Goal: Find specific page/section: Find specific page/section

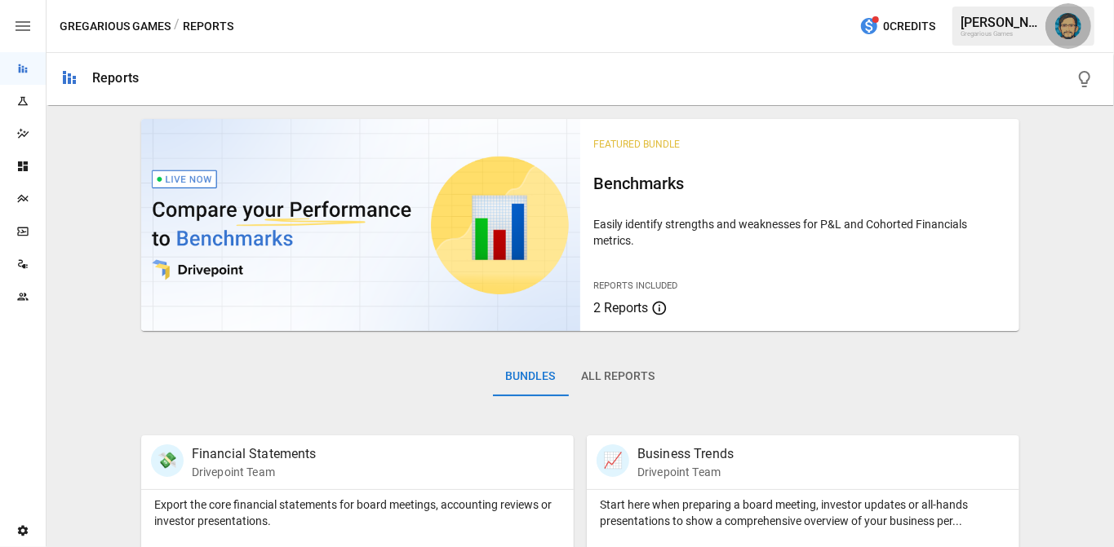
click at [1065, 31] on img "Dana Basken" at bounding box center [1068, 26] width 26 height 26
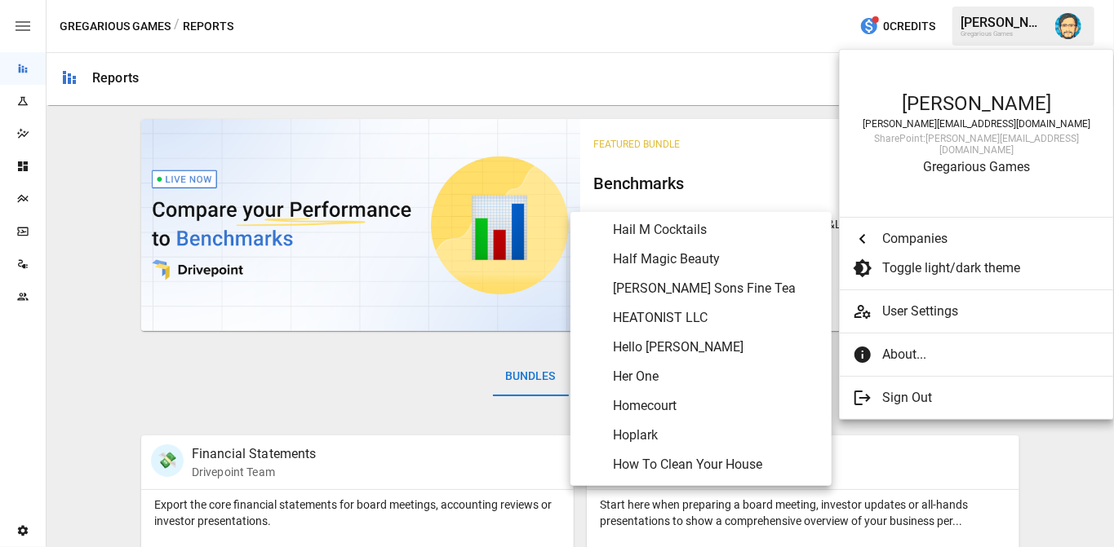
scroll to position [3523, 0]
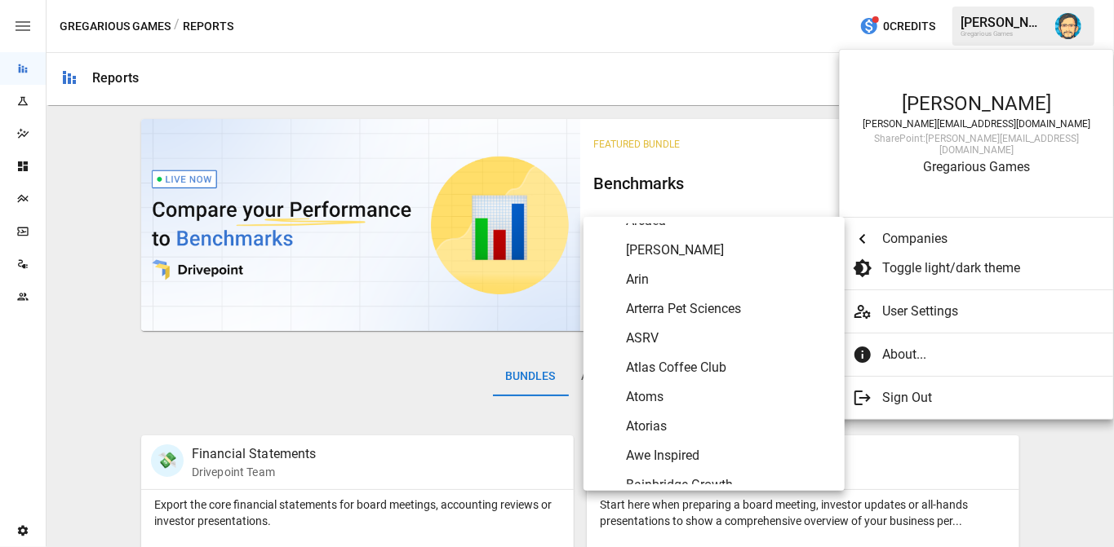
click at [879, 229] on div at bounding box center [867, 239] width 29 height 20
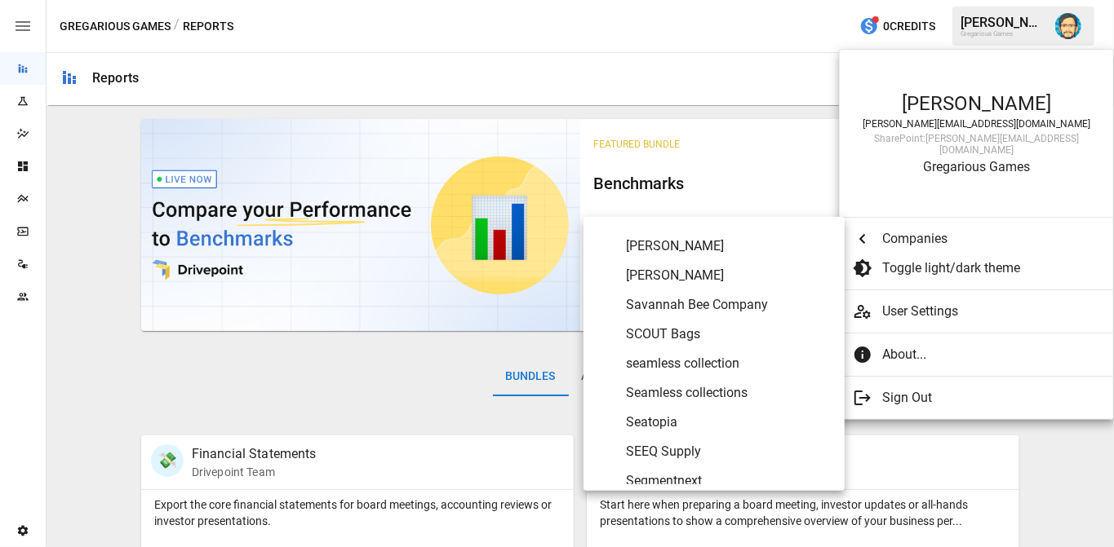
scroll to position [7110, 0]
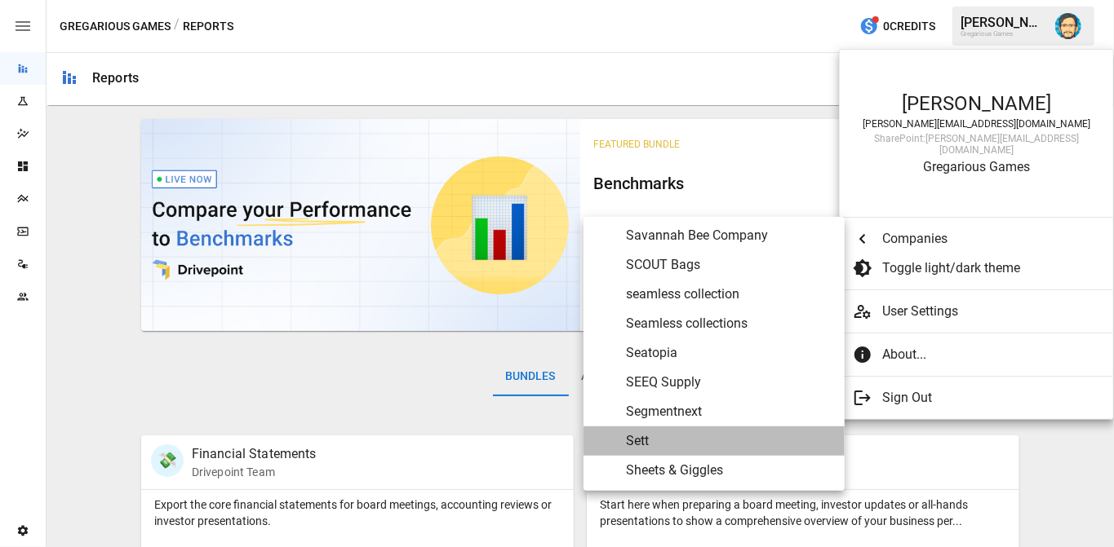
click at [666, 436] on span "Sett" at bounding box center [729, 442] width 206 height 20
